Goal: Task Accomplishment & Management: Manage account settings

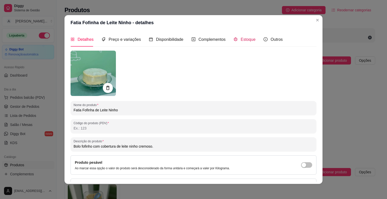
click at [244, 40] on span "Estoque" at bounding box center [248, 39] width 15 height 4
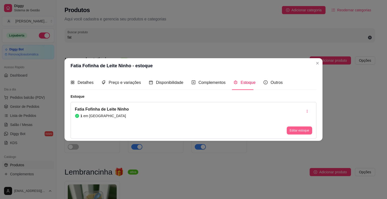
click at [300, 131] on button "Editar estoque" at bounding box center [299, 131] width 25 height 8
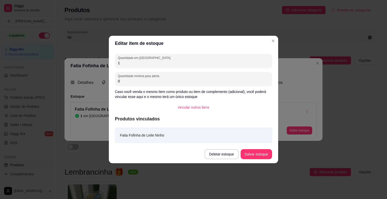
click at [122, 64] on input "1" at bounding box center [193, 62] width 151 height 5
type input "0"
click at [252, 158] on button "Salvar estoque" at bounding box center [257, 154] width 32 height 10
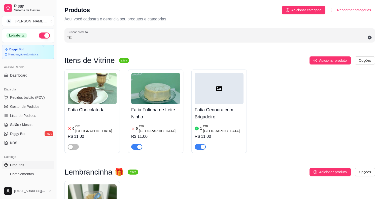
click at [136, 144] on span "button" at bounding box center [136, 147] width 11 height 6
click at [219, 116] on h4 "Fatia Cenoura com Brigadeiro" at bounding box center [219, 113] width 49 height 14
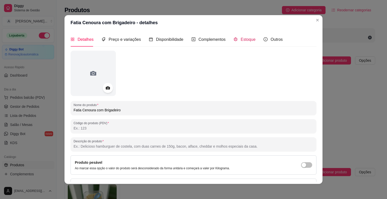
click at [242, 37] on span "Estoque" at bounding box center [248, 39] width 15 height 4
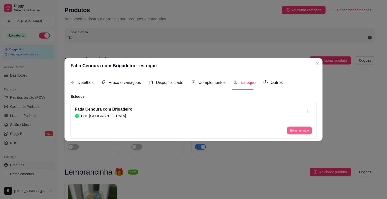
click at [304, 128] on button "Editar estoque" at bounding box center [299, 131] width 25 height 8
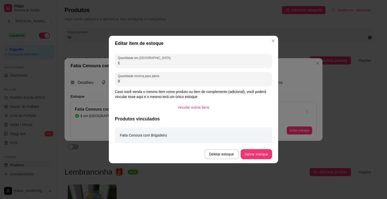
click at [139, 60] on input "1" at bounding box center [193, 62] width 151 height 5
type input "0"
click at [257, 157] on button "Salvar estoque" at bounding box center [257, 154] width 32 height 10
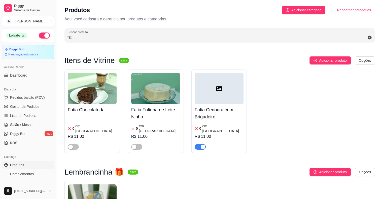
click at [197, 144] on span "button" at bounding box center [200, 147] width 11 height 6
click at [29, 105] on span "Gestor de Pedidos" at bounding box center [24, 106] width 29 height 5
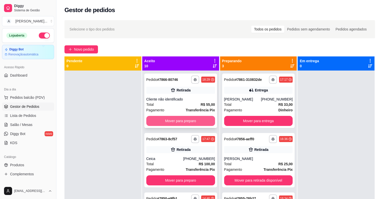
click at [194, 120] on button "Mover para preparo" at bounding box center [180, 121] width 69 height 10
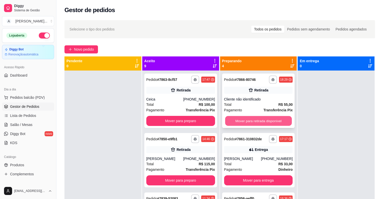
click at [253, 121] on button "Mover para retirada disponível" at bounding box center [258, 121] width 67 height 10
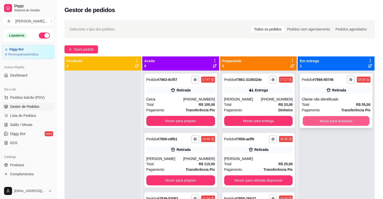
click at [341, 124] on button "Mover para finalizado" at bounding box center [336, 121] width 67 height 10
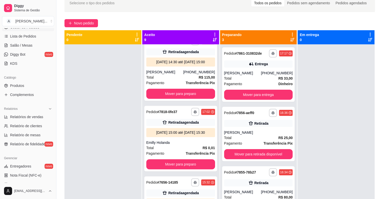
scroll to position [126, 0]
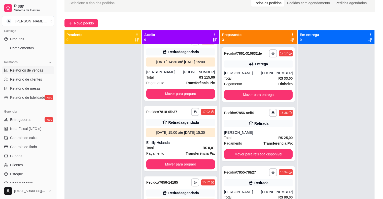
click at [34, 71] on span "Relatórios de vendas" at bounding box center [26, 70] width 33 height 5
select select "ALL"
select select "0"
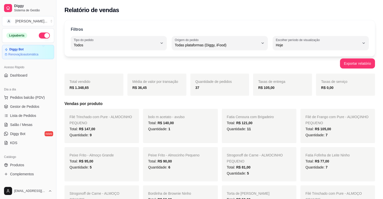
click at [42, 36] on button "button" at bounding box center [44, 36] width 11 height 6
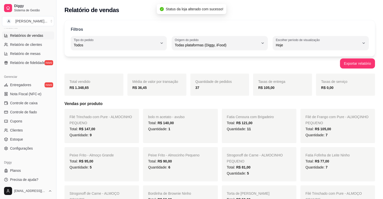
scroll to position [163, 0]
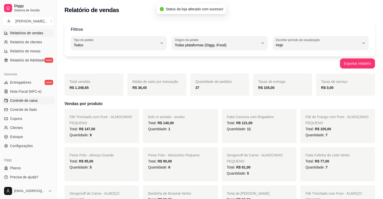
click at [22, 100] on span "Controle de caixa" at bounding box center [23, 100] width 27 height 5
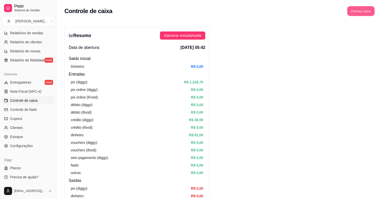
click at [362, 11] on button "Fechar caixa" at bounding box center [361, 11] width 27 height 10
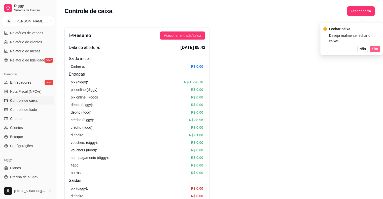
click at [372, 46] on button "Sim" at bounding box center [375, 49] width 10 height 6
